Goal: Task Accomplishment & Management: Complete application form

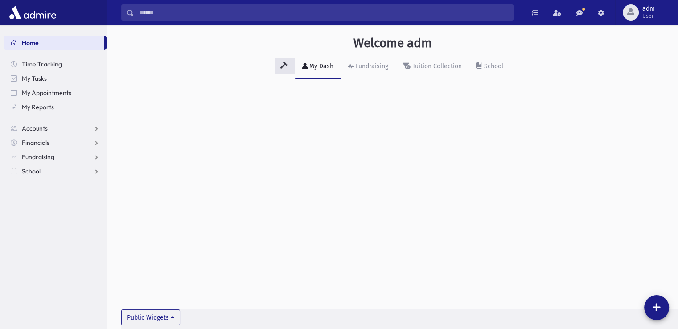
click at [36, 173] on span "School" at bounding box center [31, 171] width 19 height 8
click at [48, 255] on span "Meal Attendance" at bounding box center [51, 257] width 48 height 8
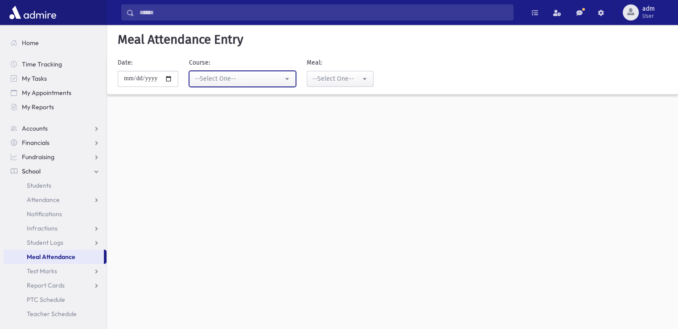
click at [220, 78] on div "--Select One--" at bounding box center [239, 78] width 88 height 9
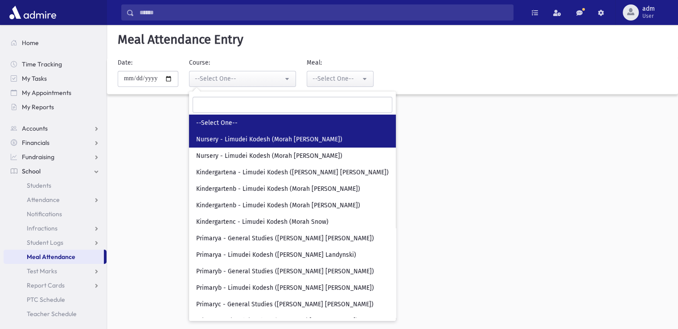
click at [226, 139] on span "Nursery - Limudei Kodesh (Morah [PERSON_NAME])" at bounding box center [269, 139] width 146 height 9
select select "****"
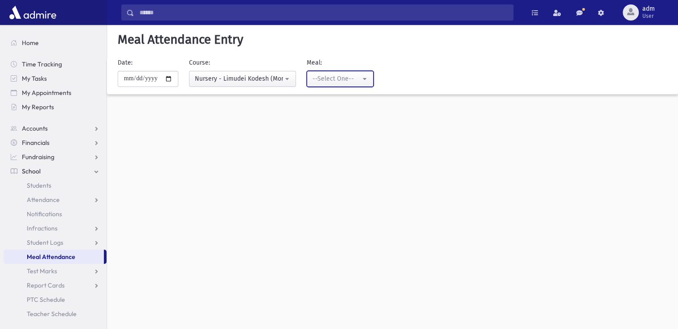
click at [333, 80] on div "--Select One--" at bounding box center [336, 78] width 48 height 9
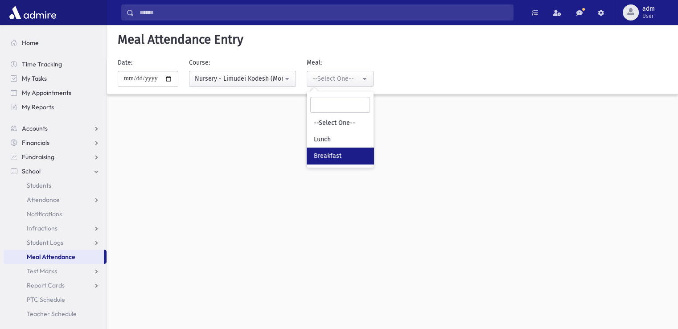
click at [335, 150] on link "Breakfast" at bounding box center [340, 155] width 67 height 16
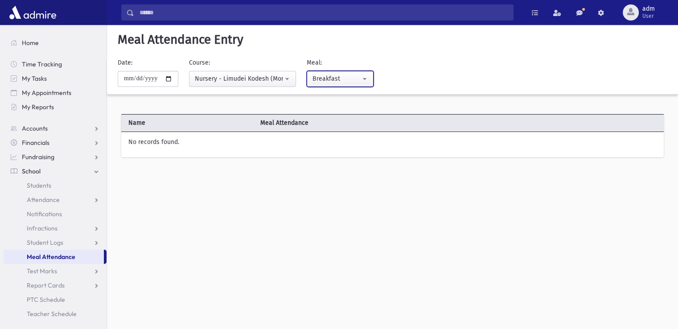
click at [337, 81] on div "Breakfast" at bounding box center [336, 78] width 48 height 9
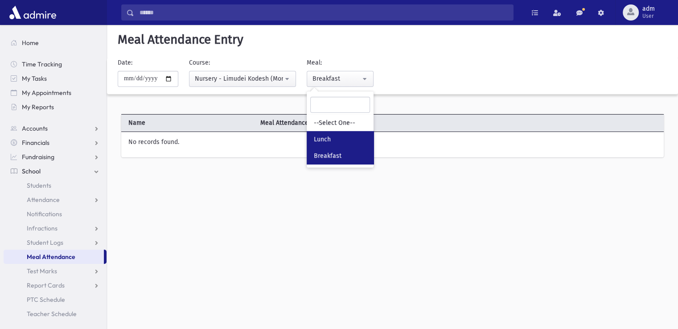
click at [331, 140] on span "Lunch" at bounding box center [322, 139] width 17 height 9
select select "*"
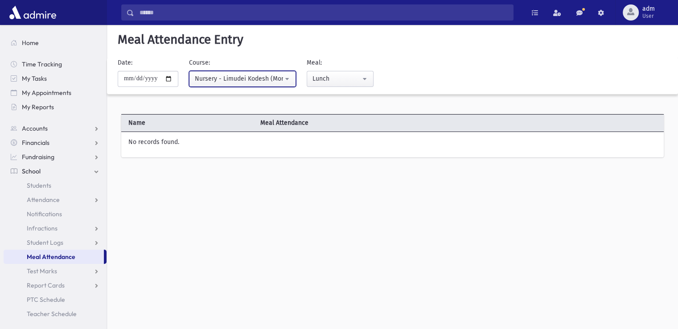
click at [237, 77] on div "Nursery - Limudei Kodesh (Morah [PERSON_NAME])" at bounding box center [239, 78] width 88 height 9
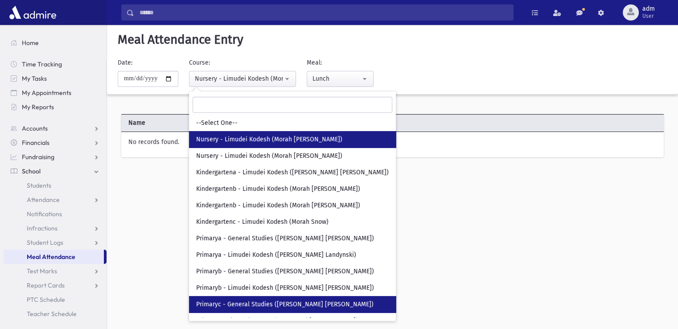
click at [274, 297] on link "Primaryc - General Studies ([PERSON_NAME] [PERSON_NAME])" at bounding box center [292, 304] width 207 height 16
select select "****"
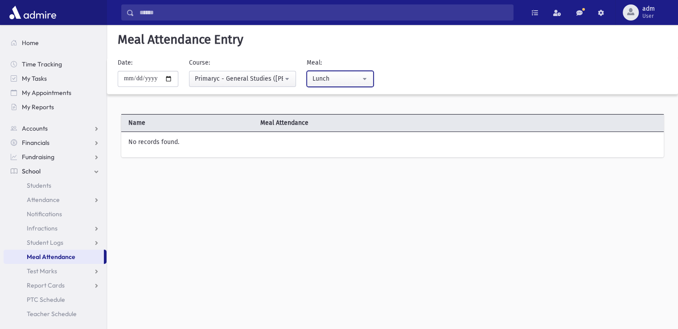
click at [330, 79] on div "Lunch" at bounding box center [336, 78] width 48 height 9
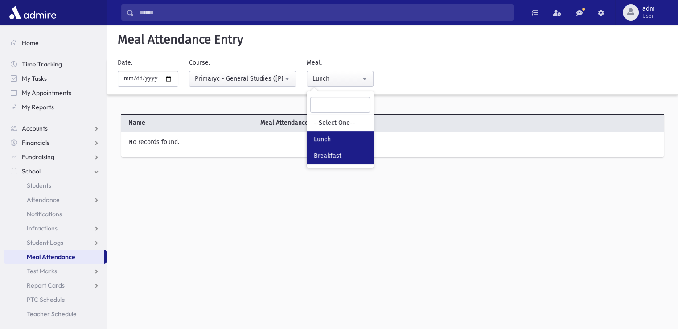
click at [326, 158] on span "Breakfast" at bounding box center [328, 155] width 28 height 9
select select "*"
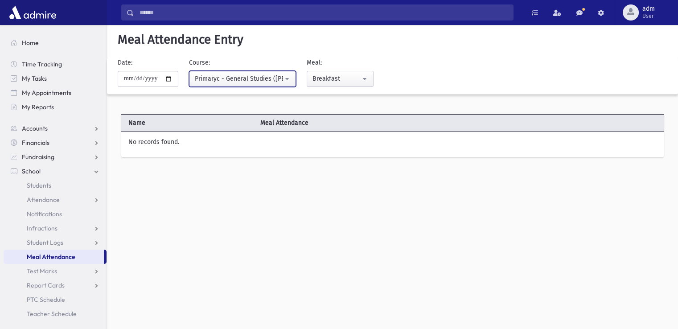
click at [254, 78] on div "Primaryc - General Studies ([PERSON_NAME] [PERSON_NAME])" at bounding box center [239, 78] width 88 height 9
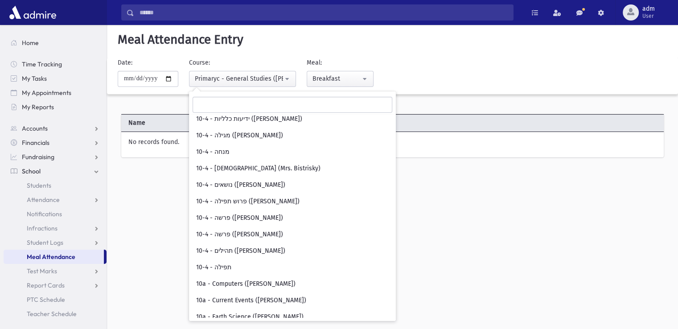
scroll to position [4840, 0]
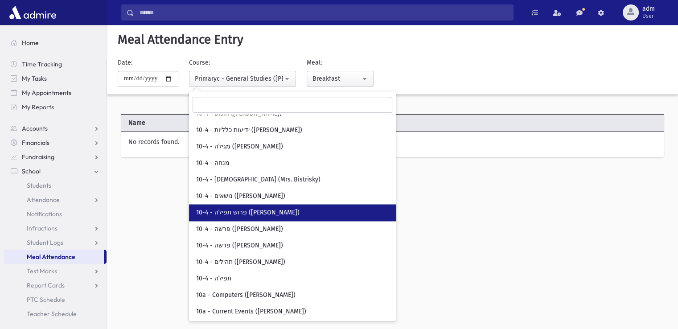
click at [241, 209] on span "10-4 - פרוש תפילה ([PERSON_NAME])" at bounding box center [247, 212] width 103 height 9
select select "****"
